Goal: Task Accomplishment & Management: Use online tool/utility

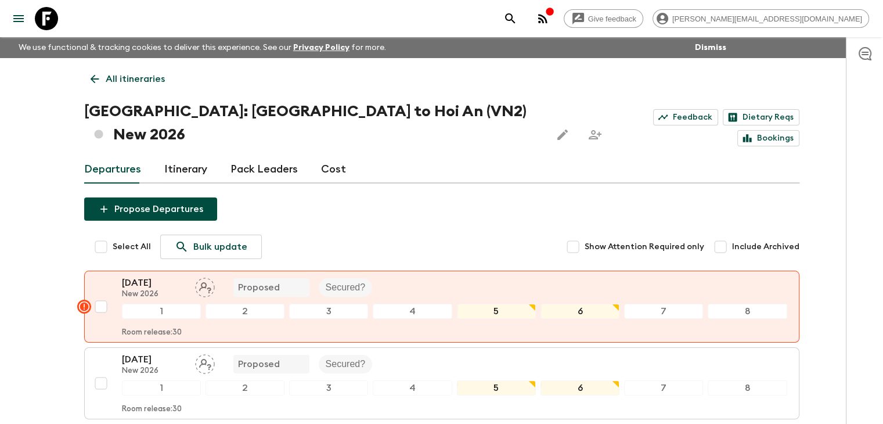
click at [90, 79] on icon at bounding box center [94, 79] width 13 height 13
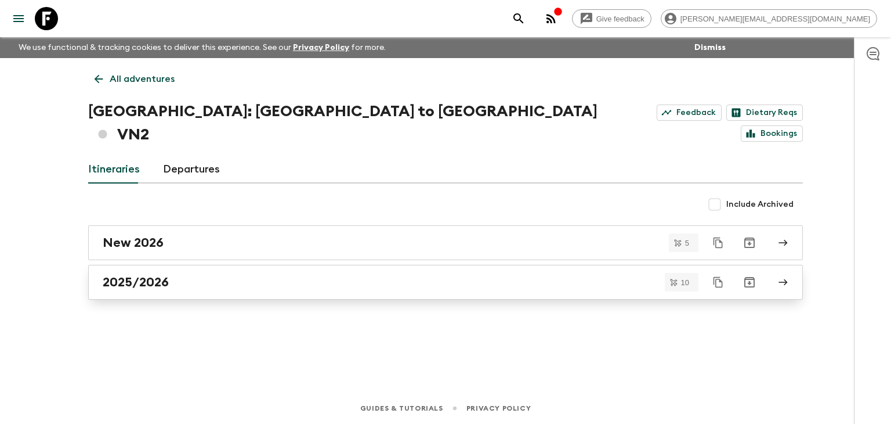
click at [225, 274] on div "2025/2026" at bounding box center [435, 281] width 664 height 15
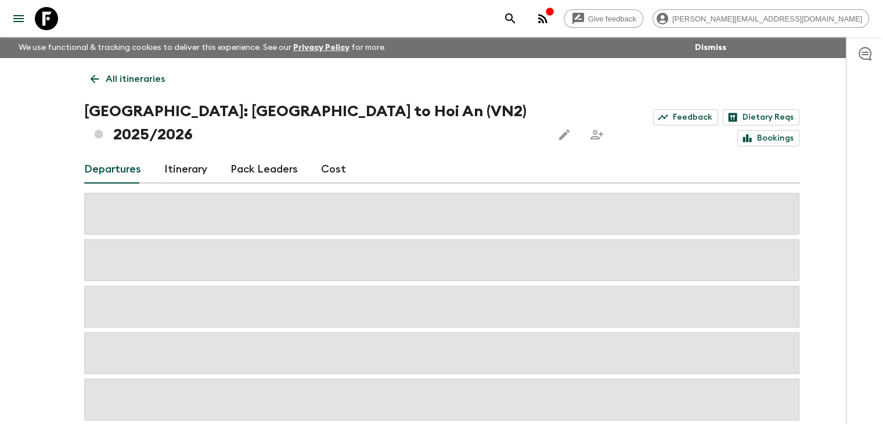
click at [102, 77] on link "All itineraries" at bounding box center [127, 78] width 87 height 23
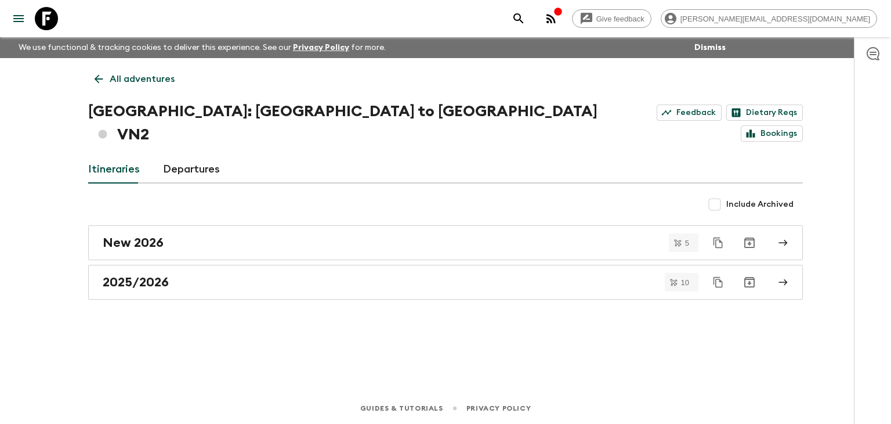
click at [96, 81] on icon at bounding box center [98, 79] width 13 height 13
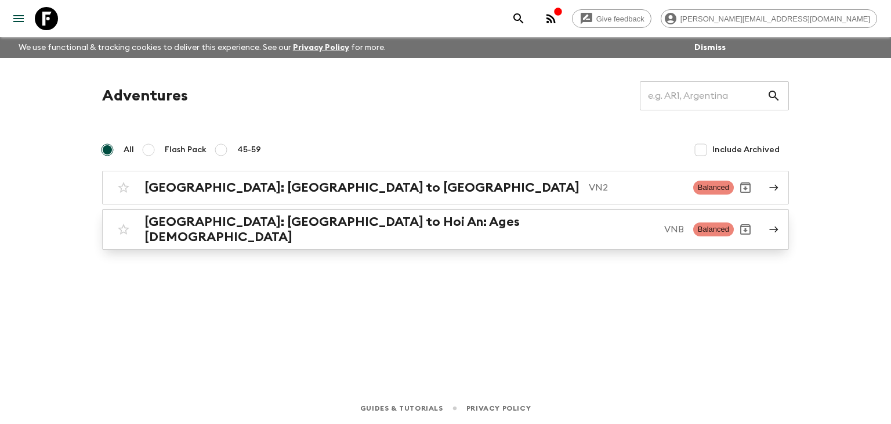
click at [209, 232] on h2 "[GEOGRAPHIC_DATA]: [GEOGRAPHIC_DATA] to Hoi An: Ages [DEMOGRAPHIC_DATA]" at bounding box center [399, 229] width 511 height 30
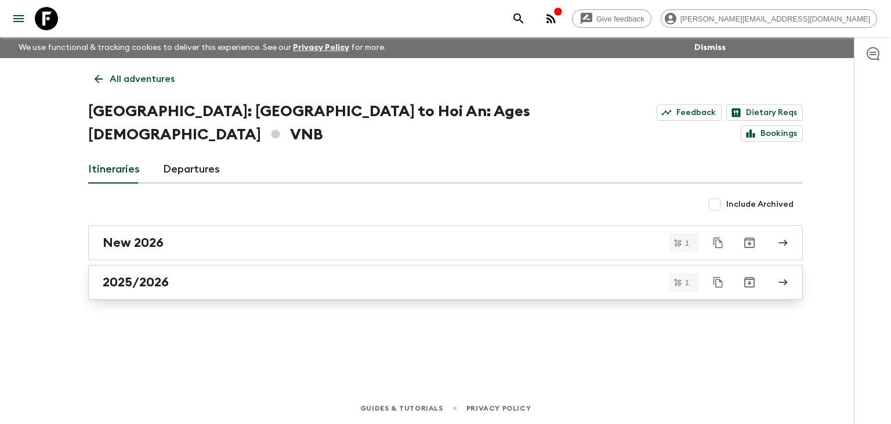
click at [176, 274] on div "2025/2026" at bounding box center [435, 281] width 664 height 15
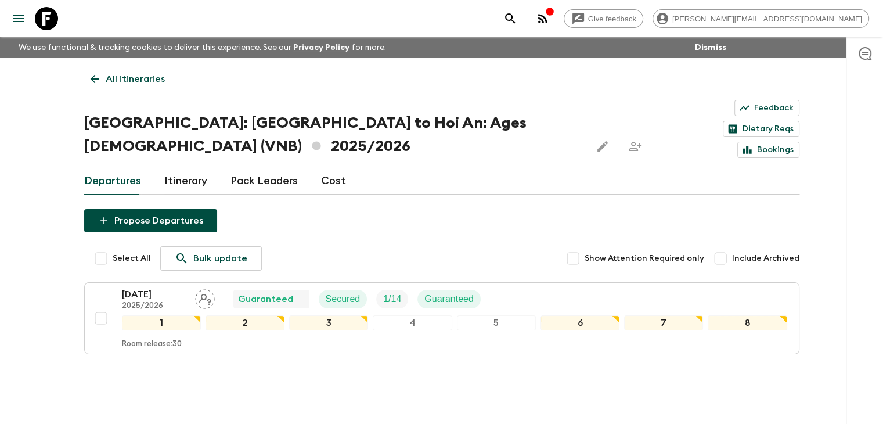
click at [95, 84] on icon at bounding box center [94, 79] width 13 height 13
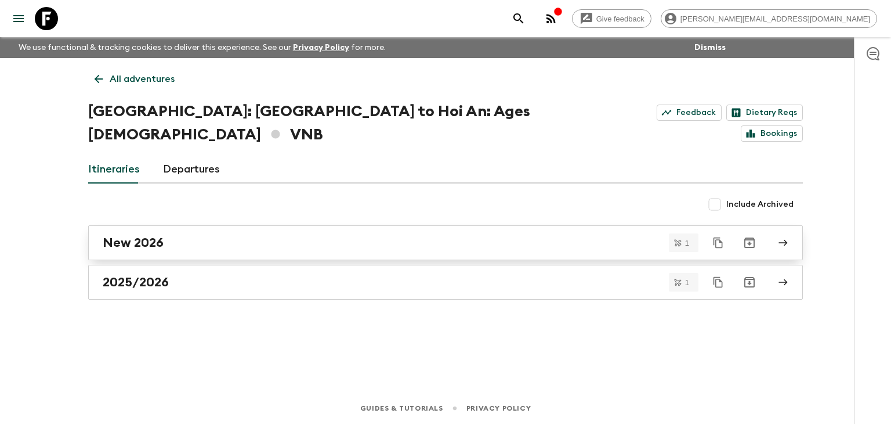
click at [203, 235] on div "New 2026" at bounding box center [435, 242] width 664 height 15
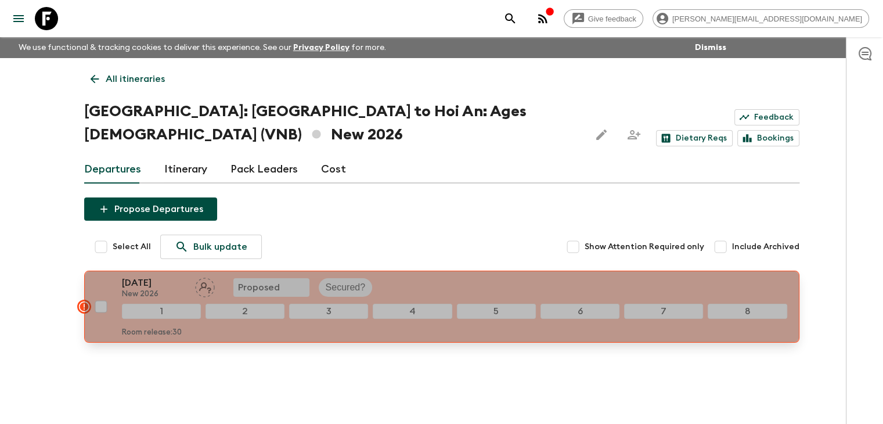
click at [436, 276] on div "[DATE] New 2026 Proposed Secured?" at bounding box center [454, 287] width 665 height 23
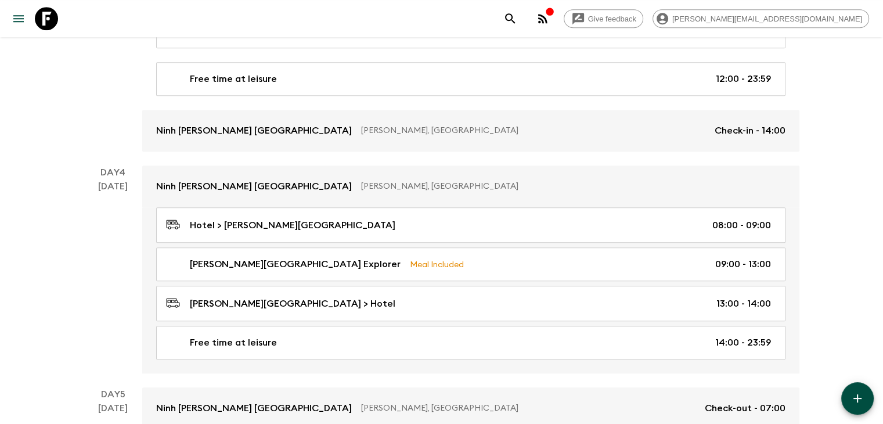
scroll to position [740, 0]
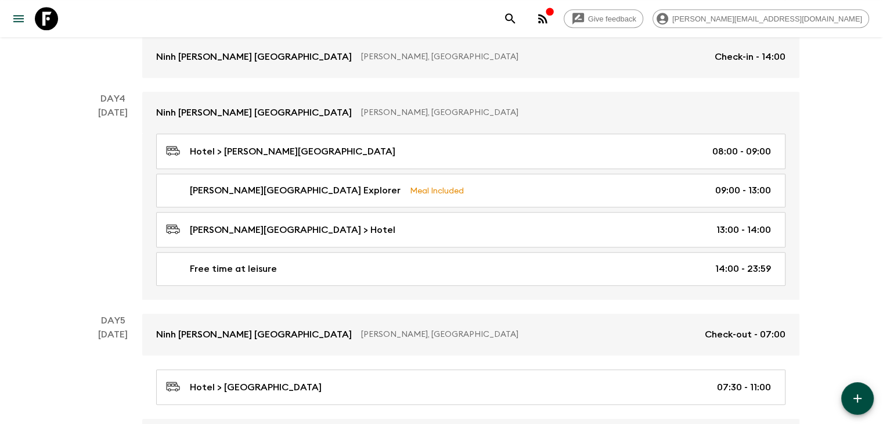
click at [852, 400] on icon "button" at bounding box center [857, 398] width 14 height 14
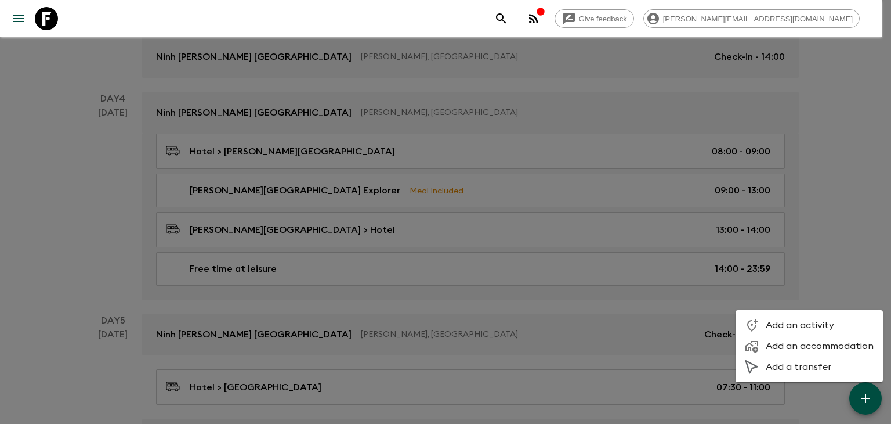
click at [829, 235] on div at bounding box center [445, 212] width 891 height 424
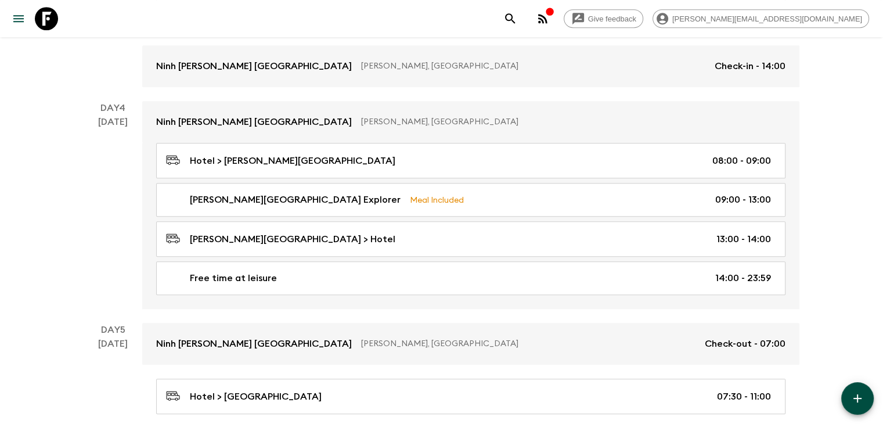
scroll to position [729, 0]
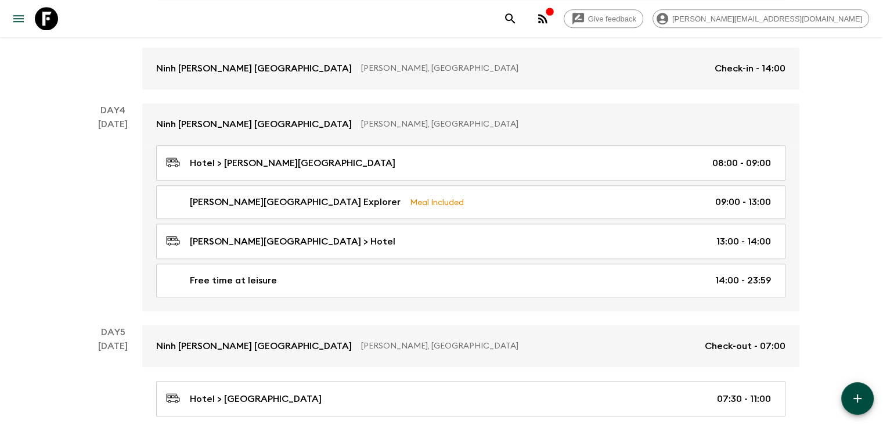
click at [860, 398] on icon "button" at bounding box center [857, 398] width 8 height 8
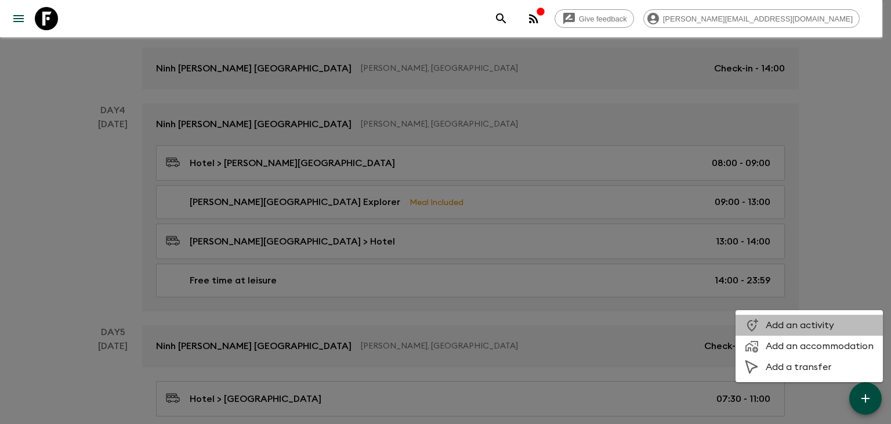
click at [826, 329] on span "Add an activity" at bounding box center [820, 325] width 108 height 12
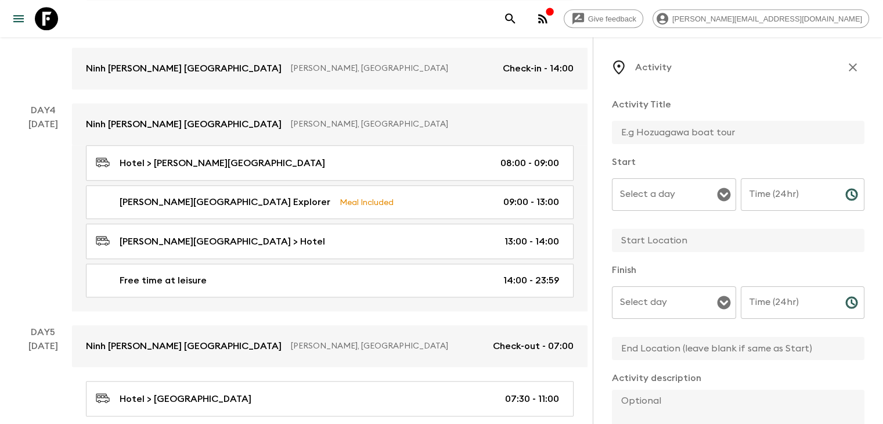
click at [845, 68] on icon "button" at bounding box center [852, 67] width 14 height 14
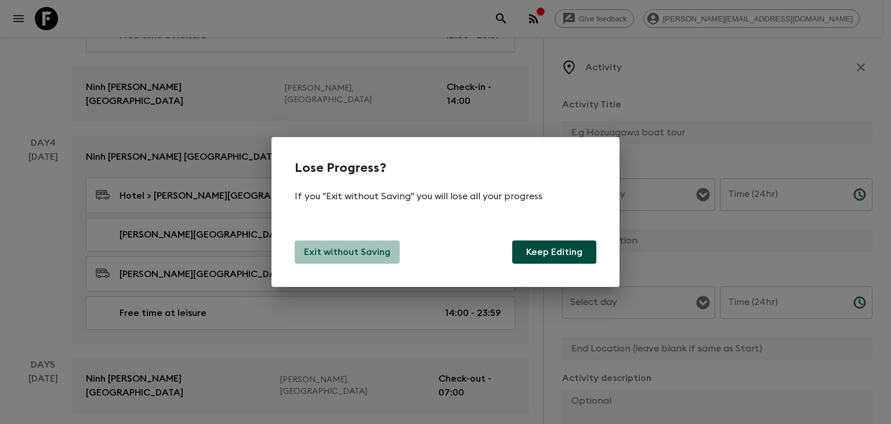
click at [353, 252] on p "Exit without Saving" at bounding box center [347, 252] width 86 height 14
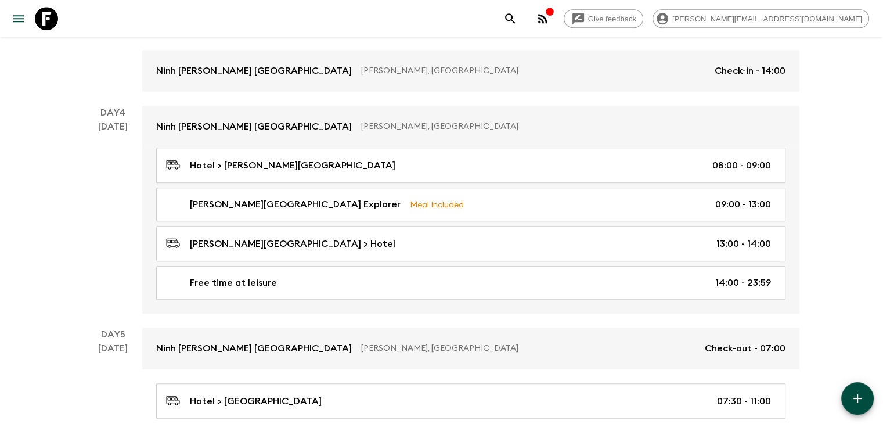
scroll to position [729, 0]
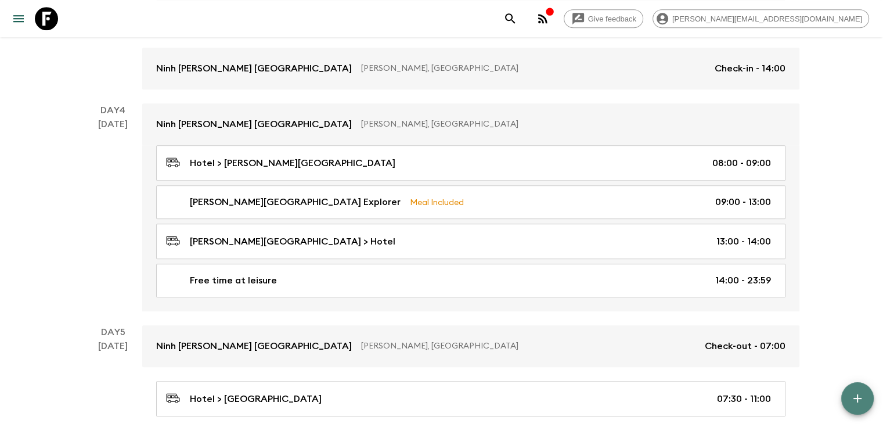
click at [861, 404] on icon "button" at bounding box center [857, 398] width 14 height 14
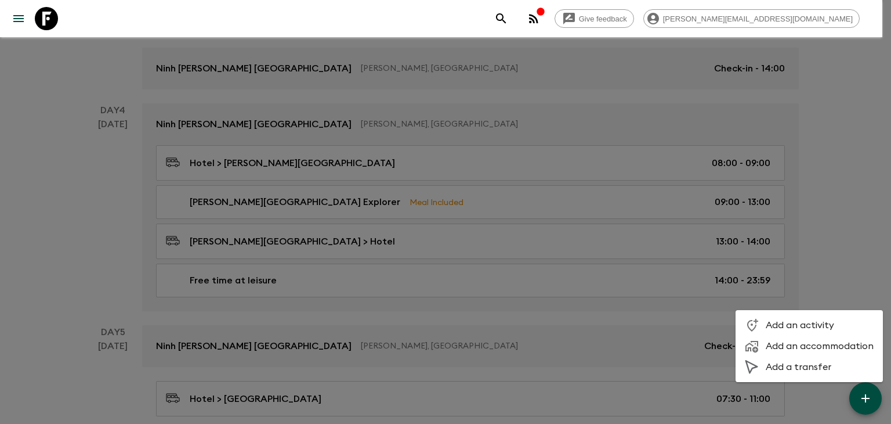
click at [808, 326] on span "Add an activity" at bounding box center [820, 325] width 108 height 12
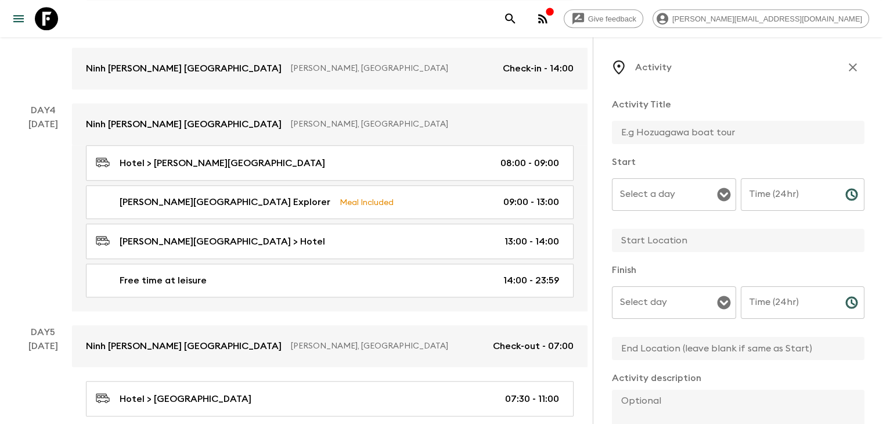
click at [699, 129] on input "text" at bounding box center [733, 132] width 243 height 23
type input "Compulsory Meal"
click at [637, 196] on input "Select a day" at bounding box center [665, 194] width 96 height 22
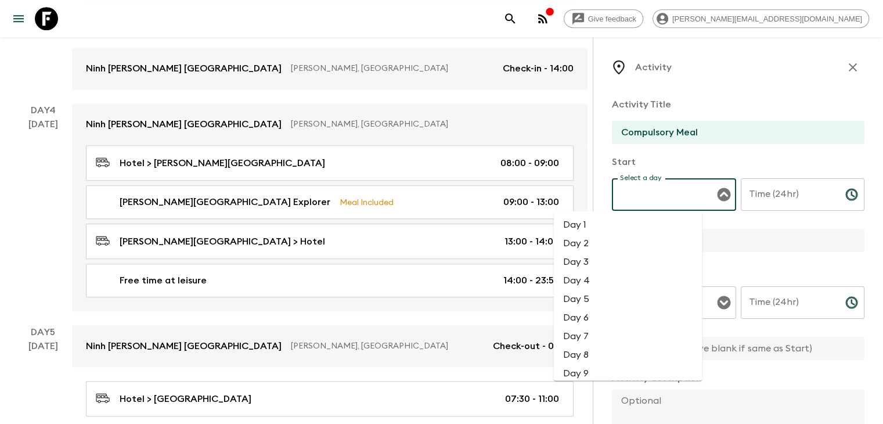
click at [613, 274] on li "Day 4" at bounding box center [628, 280] width 149 height 19
type input "Day 4"
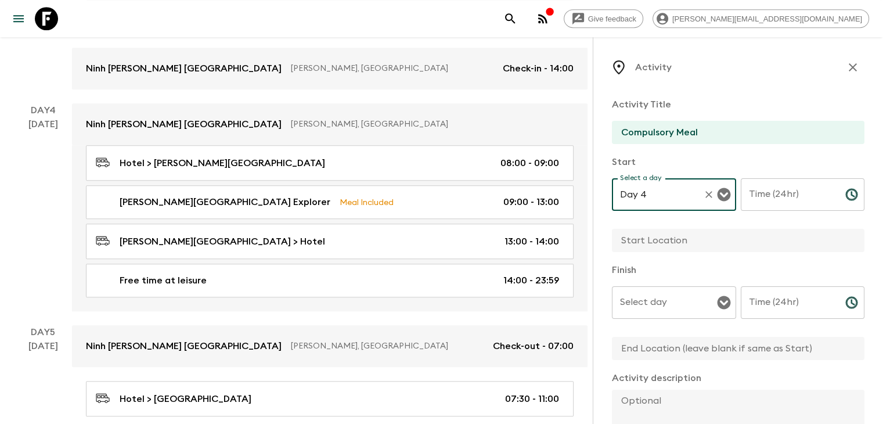
click at [780, 196] on input "Time (24hr)" at bounding box center [787, 194] width 95 height 32
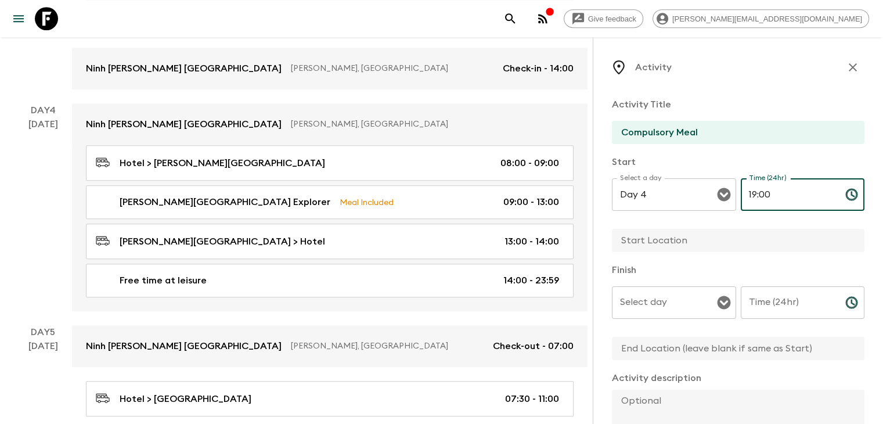
type input "19:00"
click at [659, 241] on input "text" at bounding box center [733, 240] width 243 height 23
type input "Hotel"
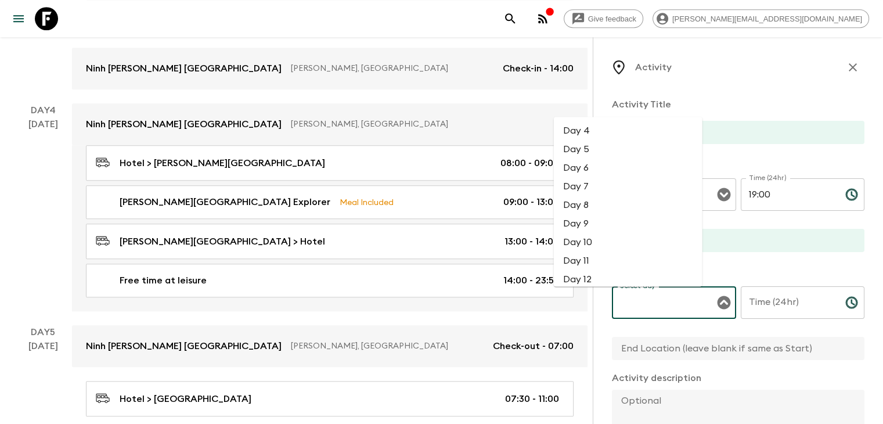
click at [617, 307] on input "Select day" at bounding box center [665, 302] width 96 height 22
click at [590, 133] on li "Day 4" at bounding box center [628, 130] width 149 height 19
type input "Day 4"
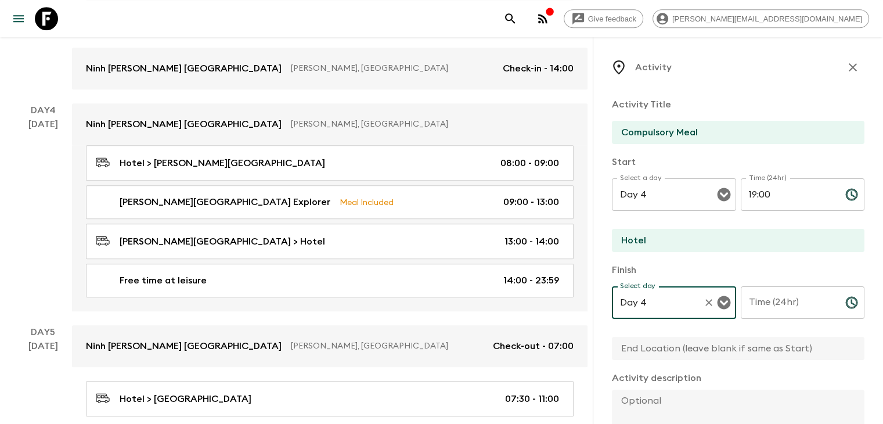
click at [740, 302] on input "Time (24hr)" at bounding box center [787, 302] width 95 height 32
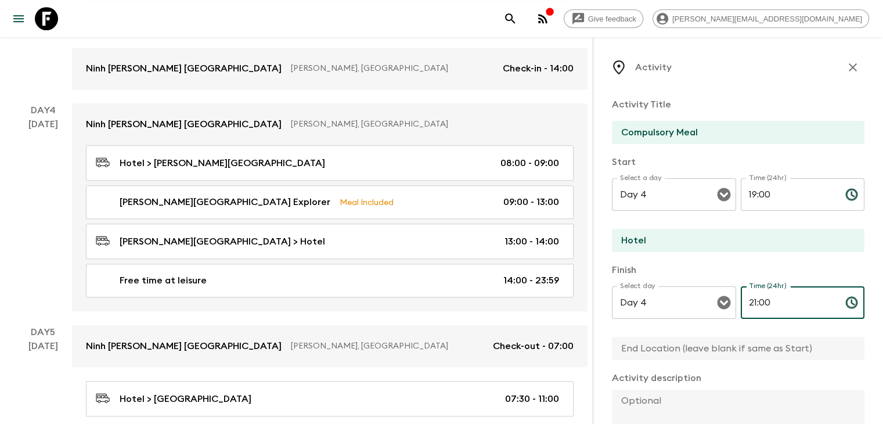
type input "21:00"
click at [668, 348] on input "text" at bounding box center [733, 348] width 243 height 23
type input "Hotel"
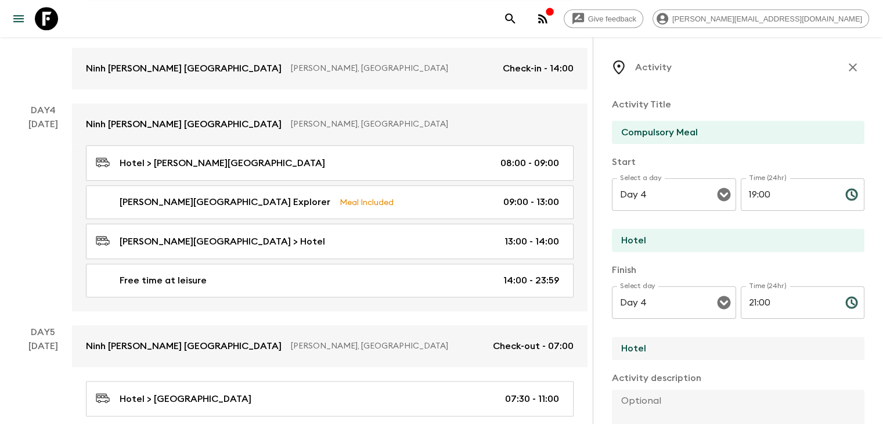
click at [624, 397] on textarea at bounding box center [733, 427] width 243 height 76
click at [622, 399] on textarea "Timing can eb changed" at bounding box center [733, 427] width 243 height 76
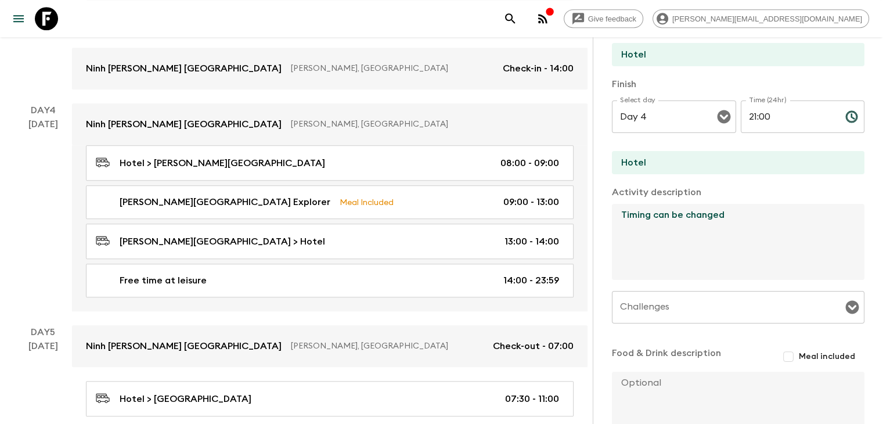
scroll to position [188, 0]
type textarea "Timing can be changed"
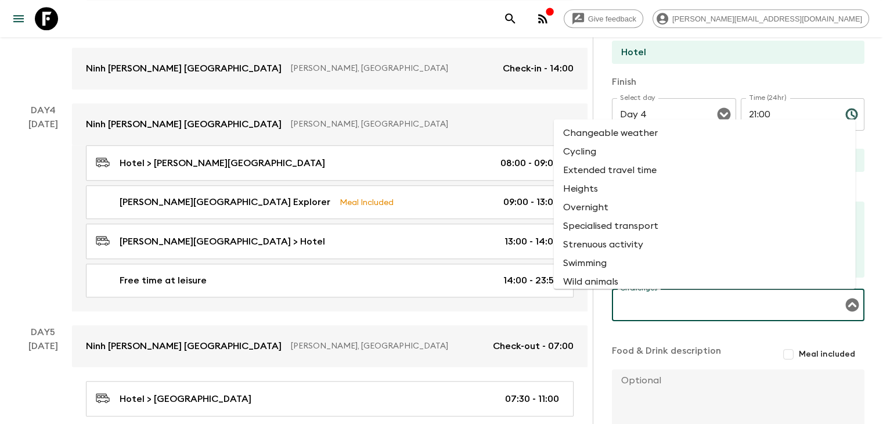
click at [710, 305] on input "Challenges" at bounding box center [729, 305] width 225 height 22
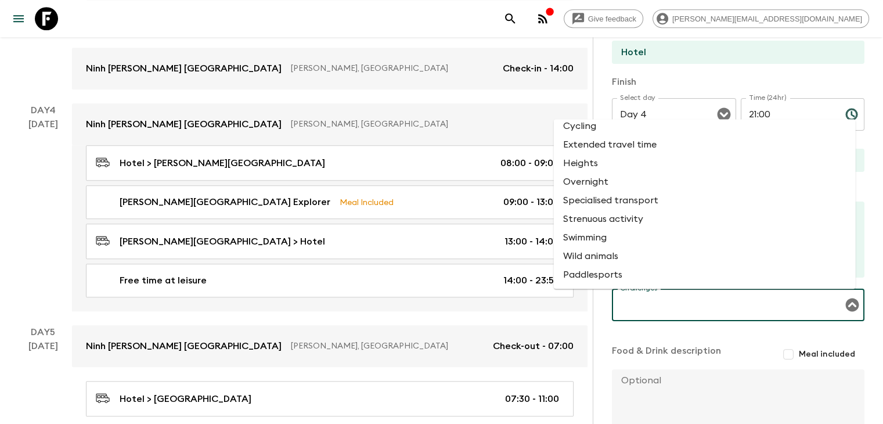
scroll to position [0, 0]
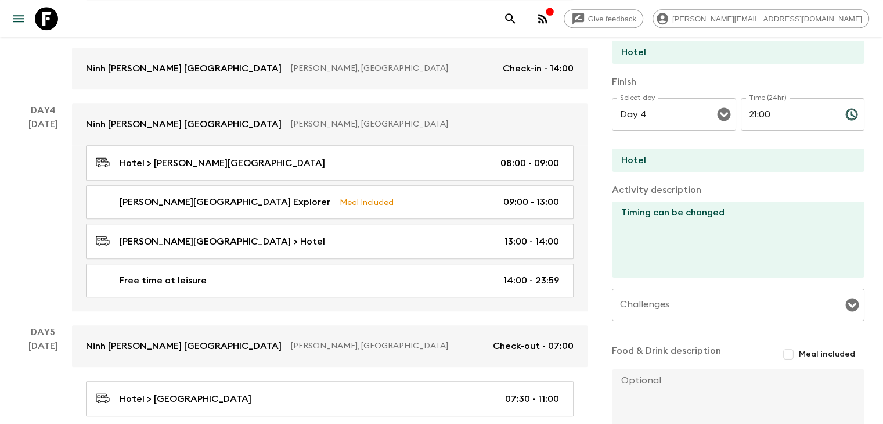
click at [664, 391] on textarea at bounding box center [733, 407] width 243 height 76
click at [783, 352] on input "Meal included" at bounding box center [788, 354] width 21 height 21
checkbox input "true"
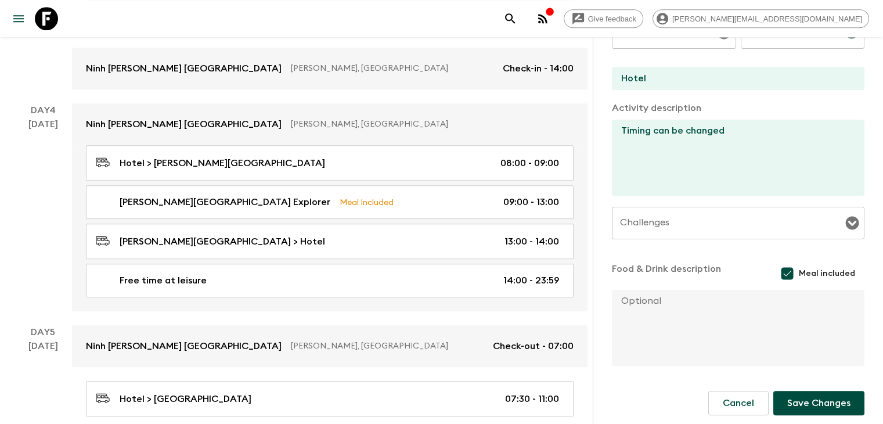
scroll to position [272, 0]
click at [793, 394] on button "Save Changes" at bounding box center [818, 401] width 91 height 24
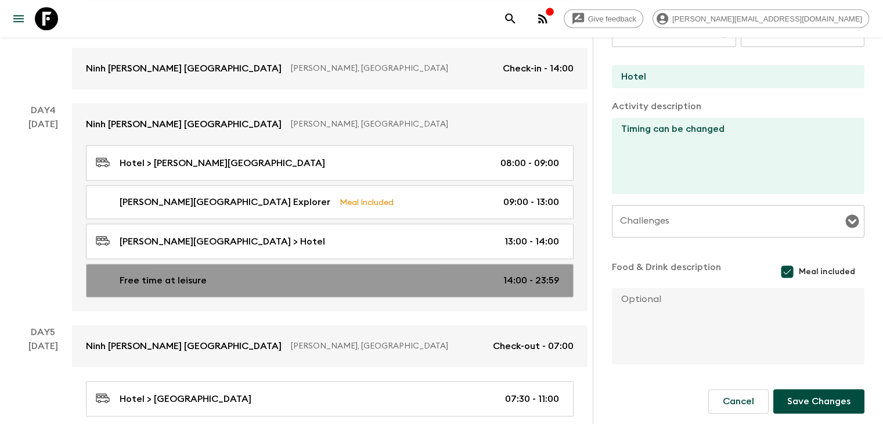
click at [378, 281] on div "Free time at leisure 14:00 - 23:59" at bounding box center [327, 280] width 463 height 14
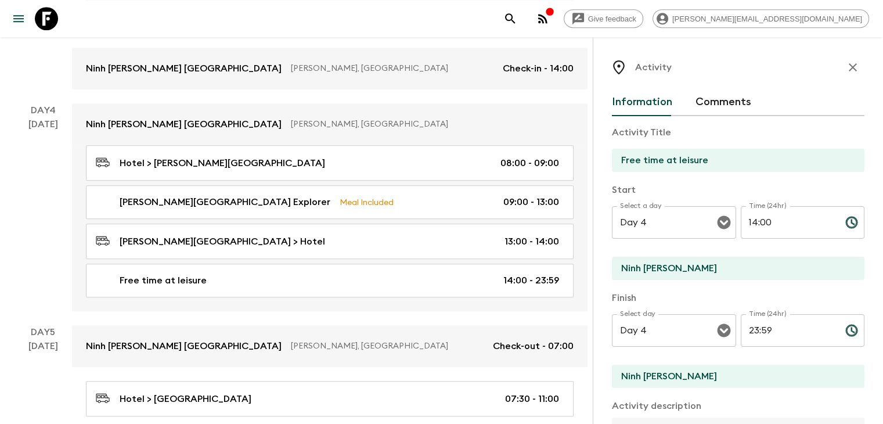
click at [764, 330] on input "23:59" at bounding box center [787, 330] width 95 height 32
type input "18:59"
click at [833, 292] on p "Finish" at bounding box center [738, 298] width 252 height 14
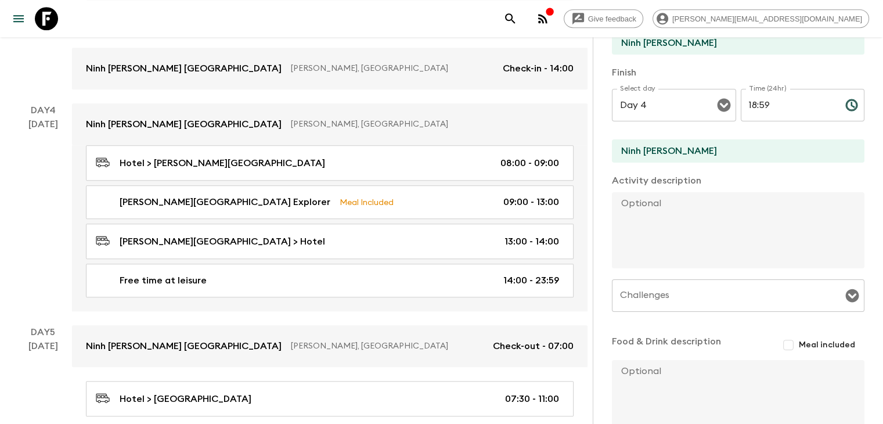
scroll to position [301, 0]
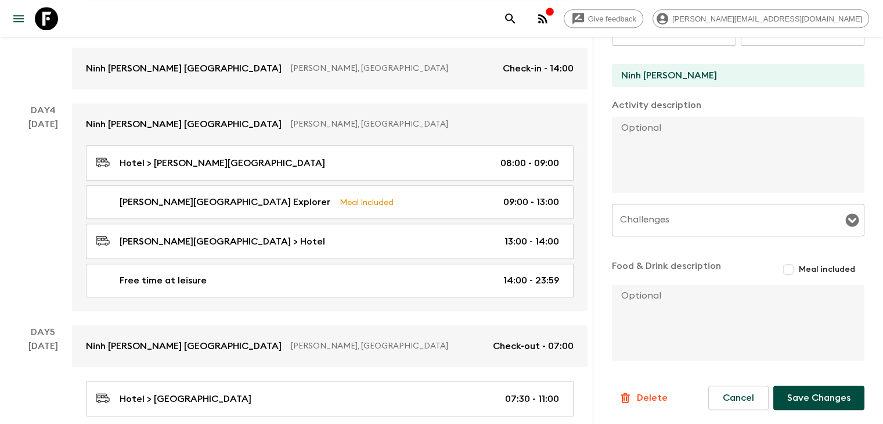
click at [819, 396] on button "Save Changes" at bounding box center [818, 397] width 91 height 24
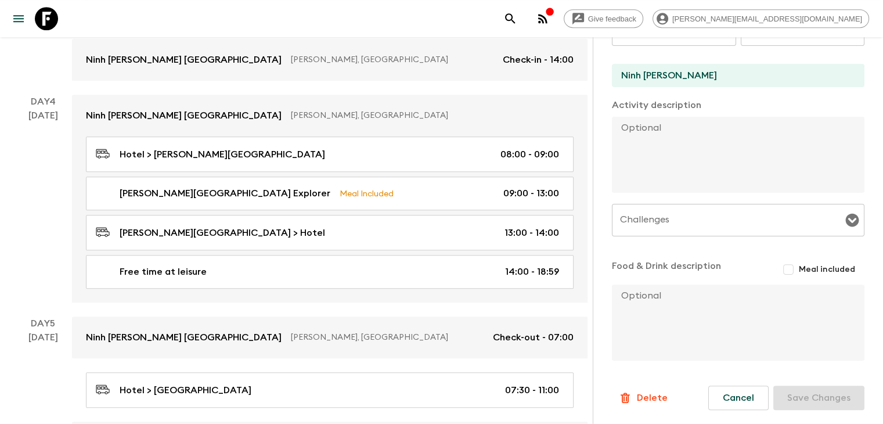
scroll to position [0, 0]
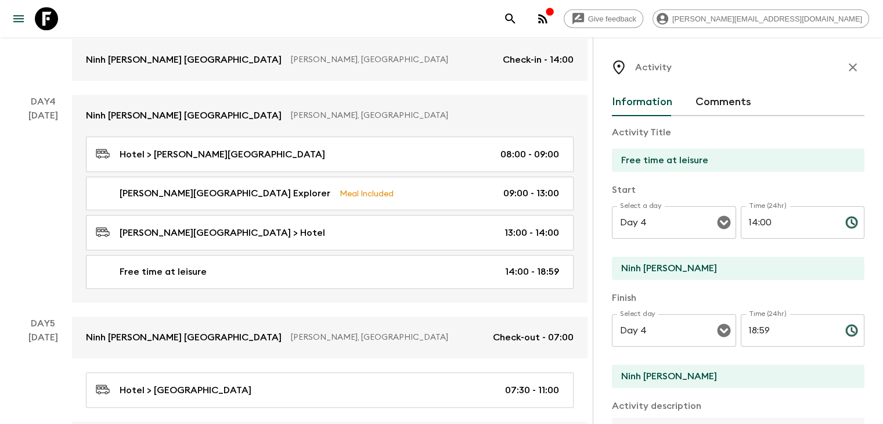
click at [845, 67] on icon "button" at bounding box center [852, 67] width 14 height 14
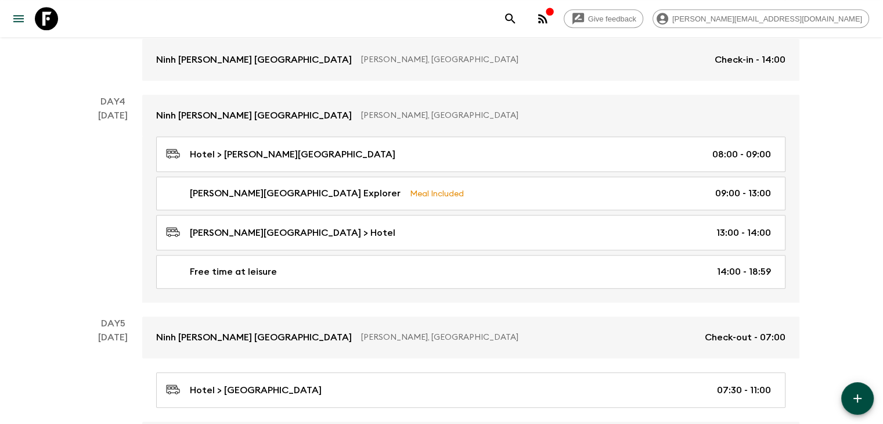
click at [862, 405] on button "button" at bounding box center [857, 398] width 32 height 32
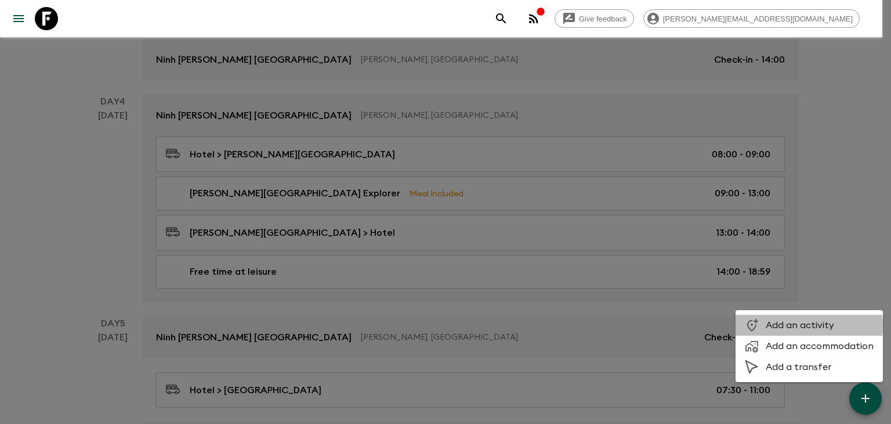
click at [804, 326] on span "Add an activity" at bounding box center [820, 325] width 108 height 12
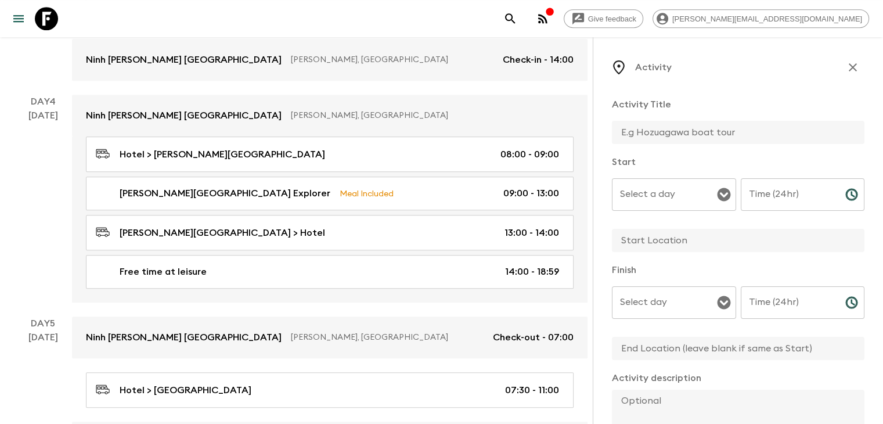
click at [624, 132] on input "text" at bounding box center [733, 132] width 243 height 23
type input "Compulsory Meal"
click at [617, 205] on input "Select a day" at bounding box center [665, 194] width 96 height 22
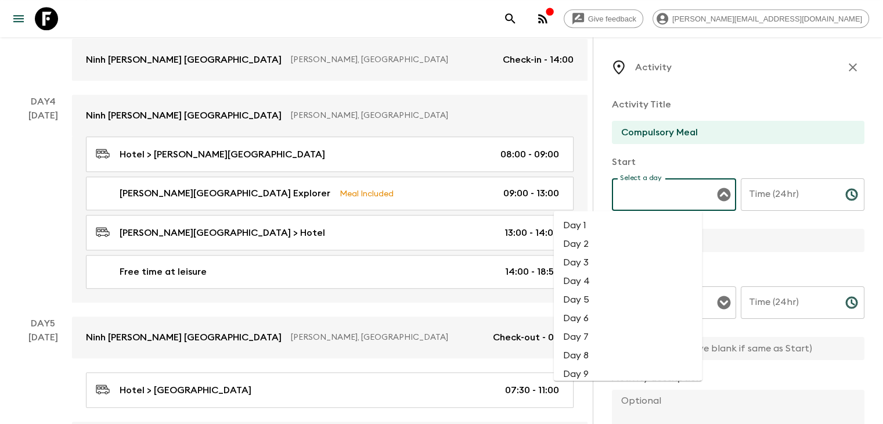
click at [609, 275] on li "Day 4" at bounding box center [628, 280] width 149 height 19
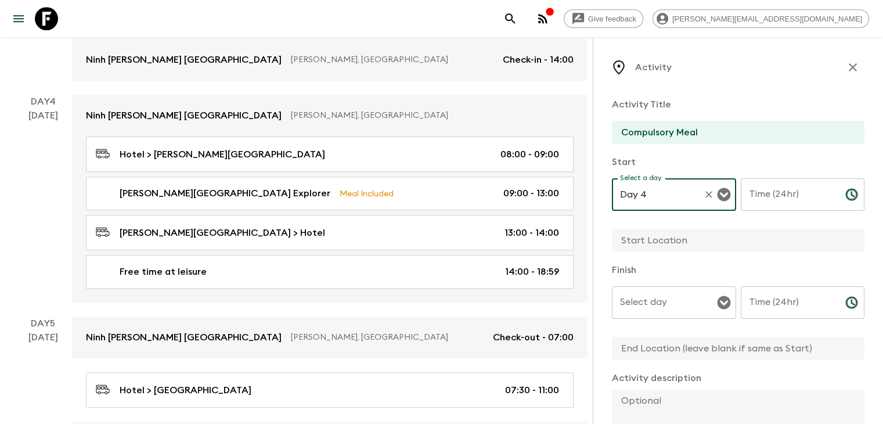
type input "Day 4"
click at [746, 196] on input "Time (24hr)" at bounding box center [787, 194] width 95 height 32
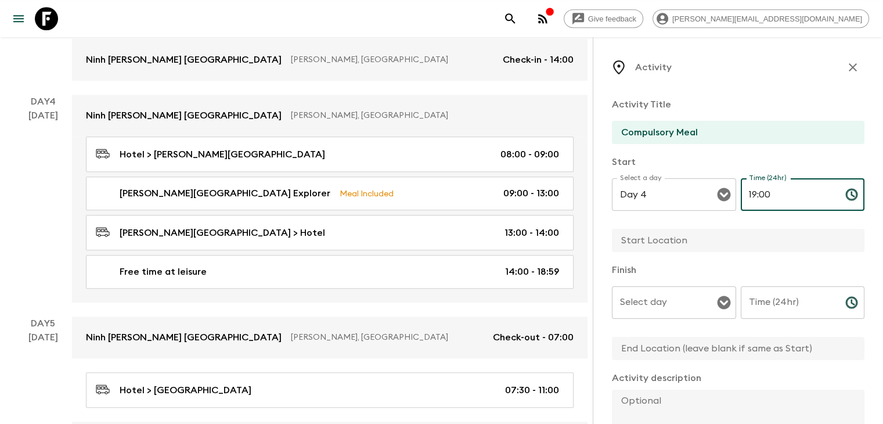
type input "19:00"
click at [635, 245] on input "text" at bounding box center [733, 240] width 243 height 23
type input "Hotel"
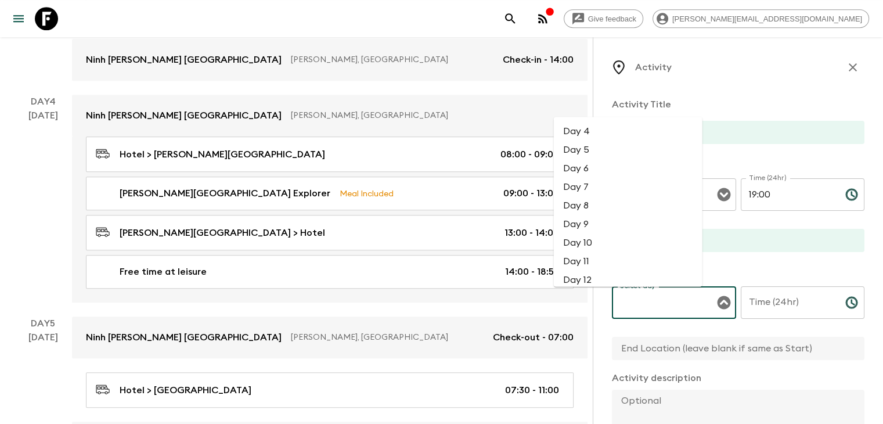
click at [617, 303] on input "Select day" at bounding box center [665, 302] width 96 height 22
click at [606, 132] on li "Day 4" at bounding box center [628, 130] width 149 height 19
type input "Day 4"
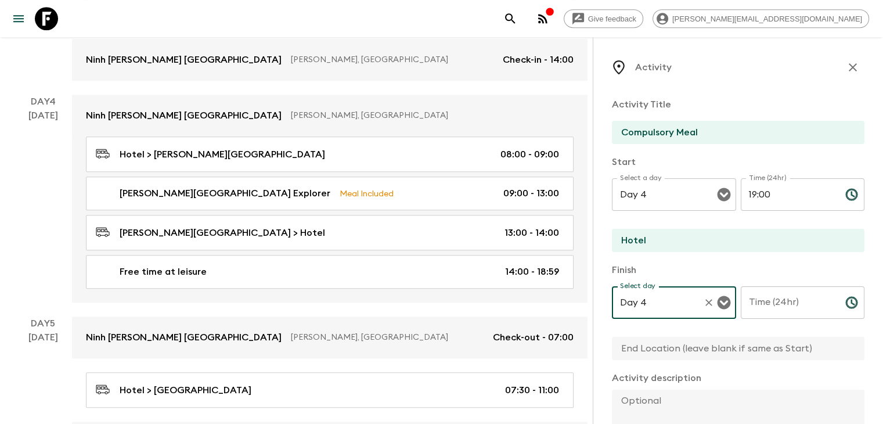
click at [740, 308] on input "Time (24hr)" at bounding box center [787, 302] width 95 height 32
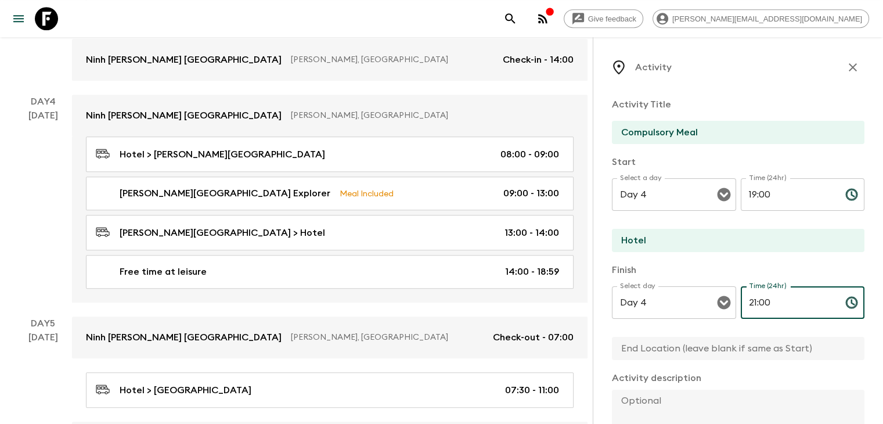
type input "21:00"
click at [613, 346] on input "text" at bounding box center [733, 348] width 243 height 23
type input "Hotel"
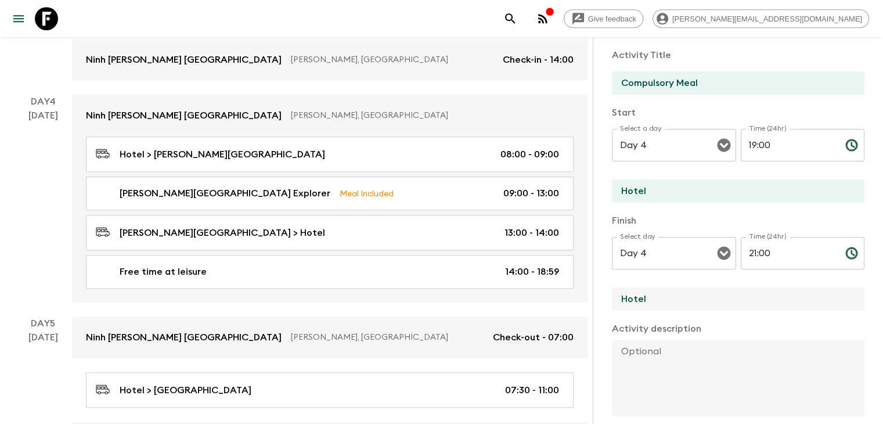
scroll to position [53, 0]
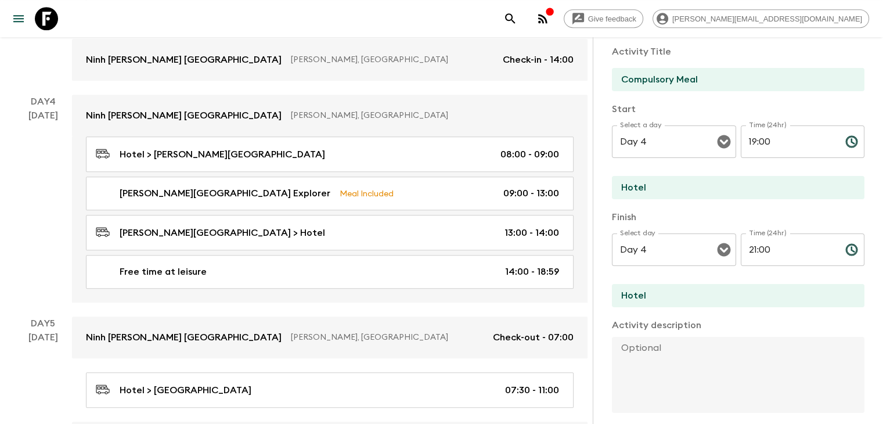
click at [668, 368] on textarea at bounding box center [733, 375] width 243 height 76
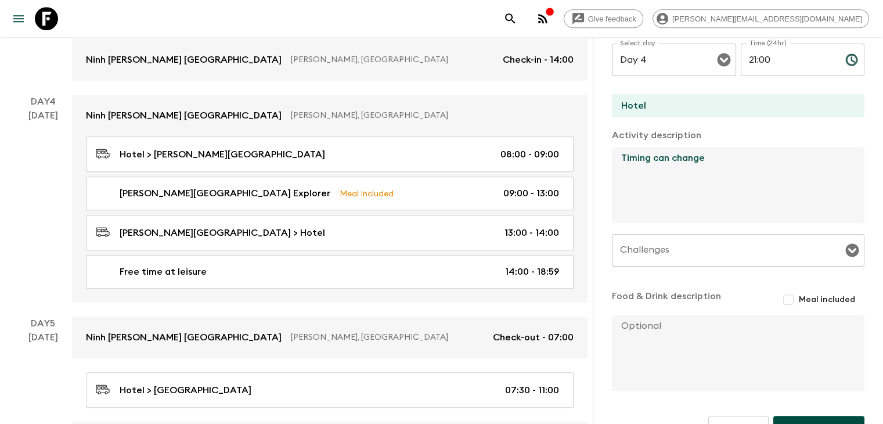
scroll to position [255, 0]
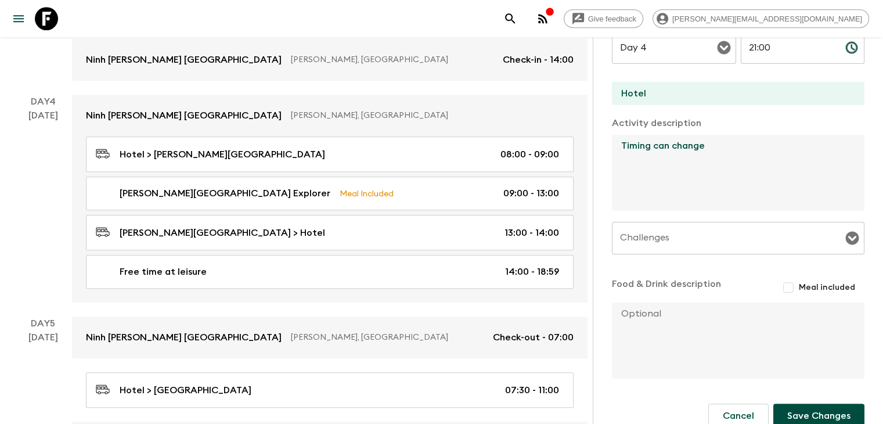
type textarea "Timing can change"
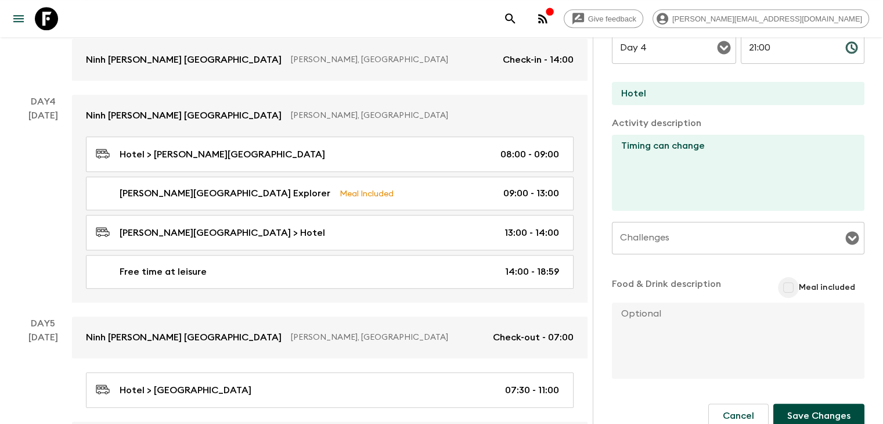
click at [780, 284] on input "Meal included" at bounding box center [788, 287] width 21 height 21
checkbox input "true"
click at [812, 414] on button "Save Changes" at bounding box center [818, 418] width 91 height 24
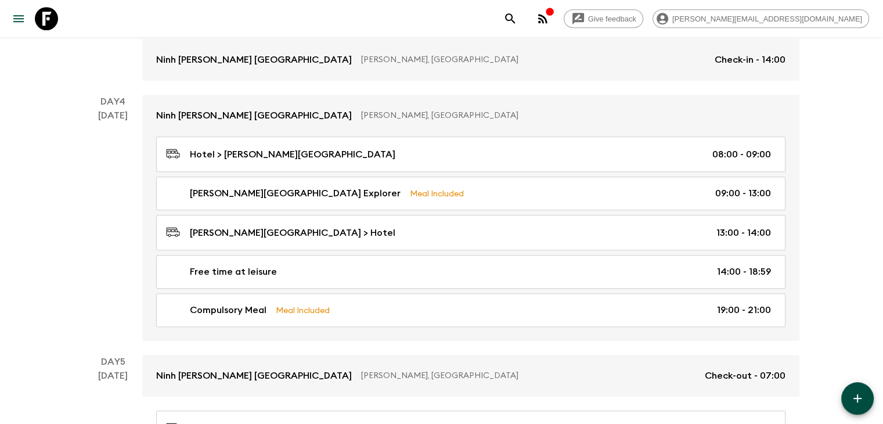
click at [861, 400] on icon "button" at bounding box center [857, 398] width 14 height 14
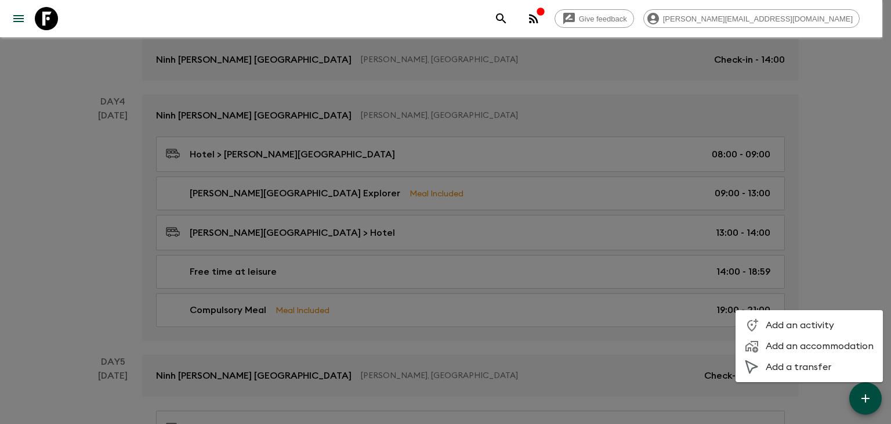
click at [793, 326] on span "Add an activity" at bounding box center [820, 325] width 108 height 12
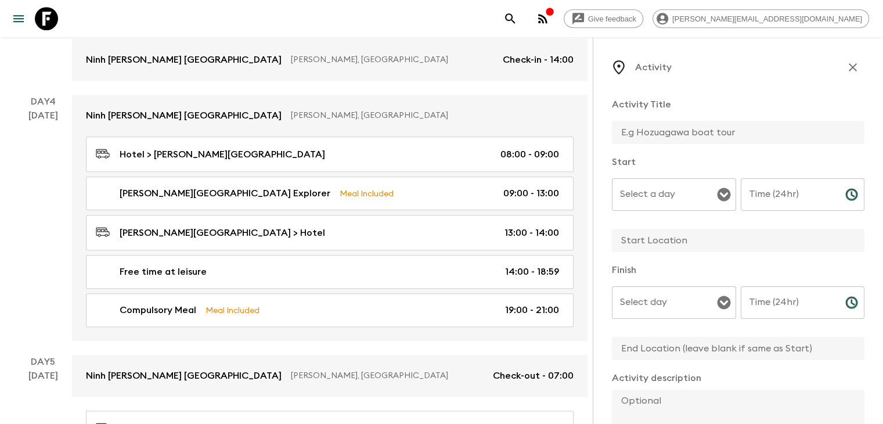
click at [614, 132] on input "text" at bounding box center [733, 132] width 243 height 23
type input "Free time at leisure"
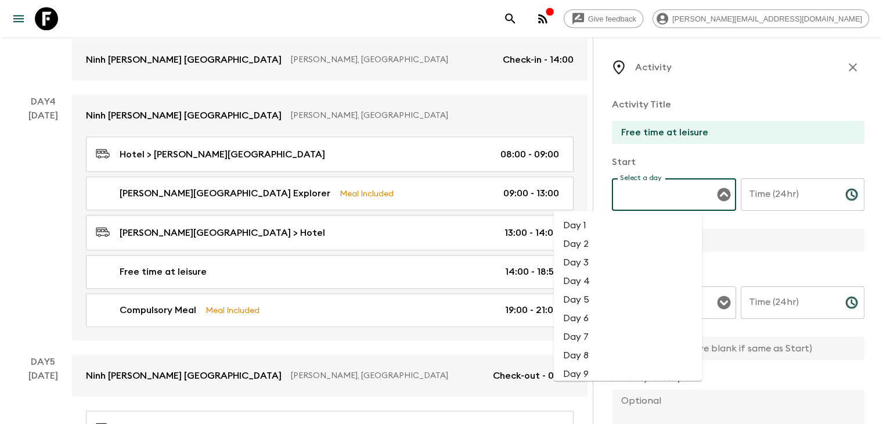
click at [624, 203] on input "Select a day" at bounding box center [665, 194] width 96 height 22
click at [593, 279] on li "Day 4" at bounding box center [628, 280] width 149 height 19
type input "Day 4"
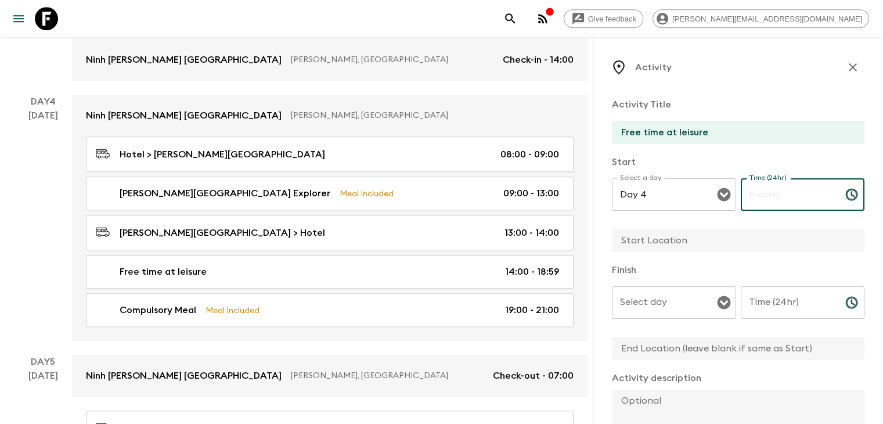
click at [754, 185] on div "Time (24hr) Time (24hr) ​" at bounding box center [802, 201] width 124 height 46
type input "21:00"
click at [629, 241] on input "text" at bounding box center [733, 240] width 243 height 23
type input "Hotel"
click at [617, 300] on input "Select day" at bounding box center [665, 302] width 96 height 22
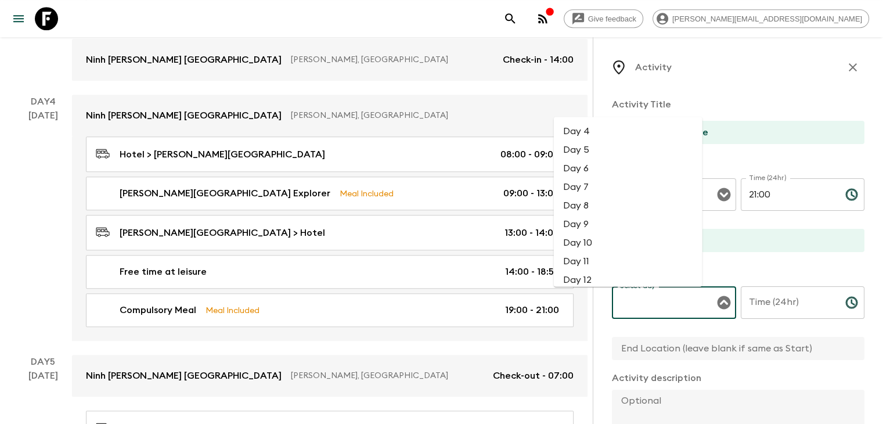
click at [607, 131] on li "Day 4" at bounding box center [628, 130] width 149 height 19
type input "Day 4"
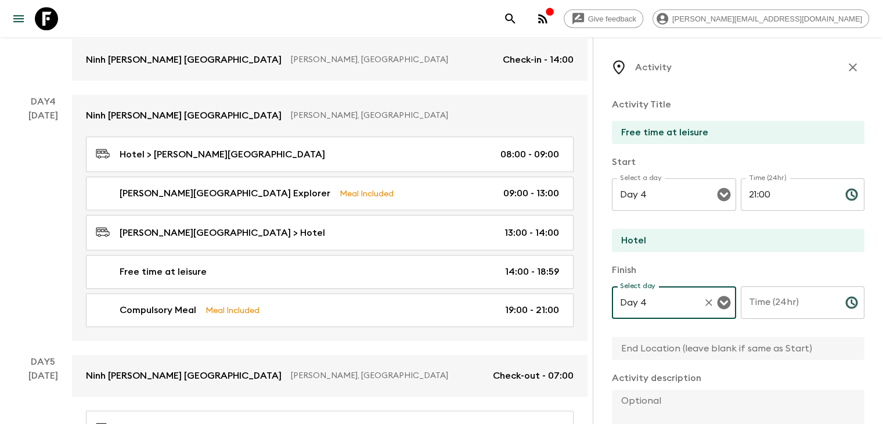
click at [775, 298] on input "Time (24hr)" at bounding box center [787, 302] width 95 height 32
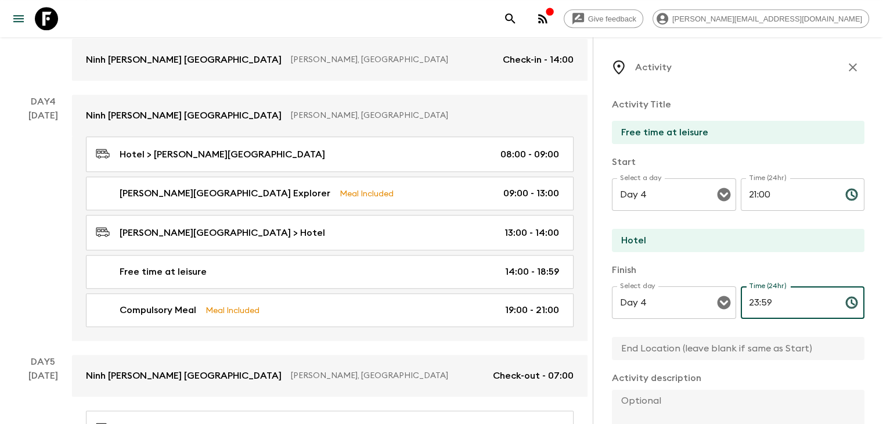
type input "23:59"
click at [715, 268] on p "Finish" at bounding box center [738, 270] width 252 height 14
click at [735, 341] on input "text" at bounding box center [733, 348] width 243 height 23
type input "Hotel"
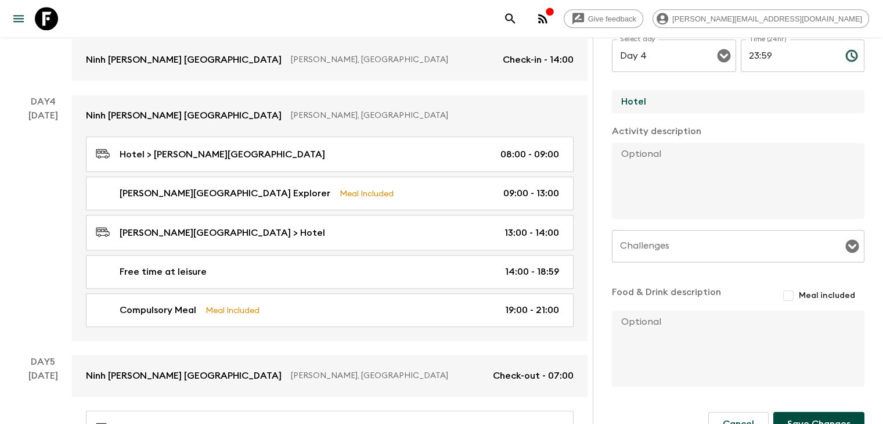
scroll to position [263, 0]
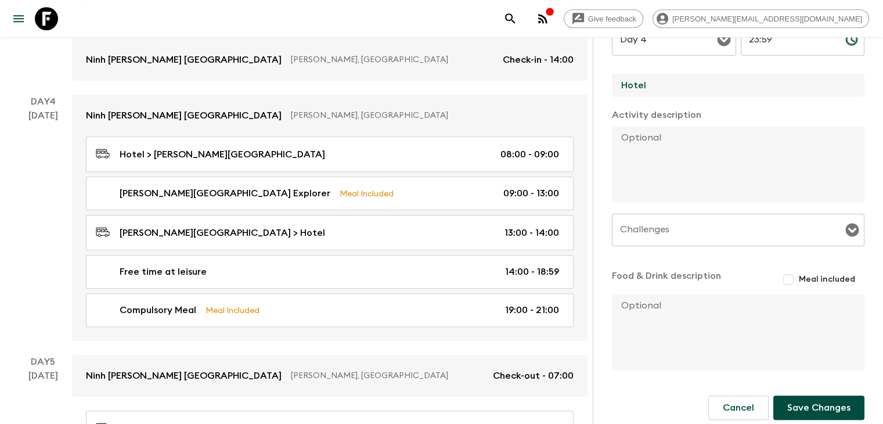
click at [793, 401] on button "Save Changes" at bounding box center [818, 407] width 91 height 24
